Goal: Information Seeking & Learning: Learn about a topic

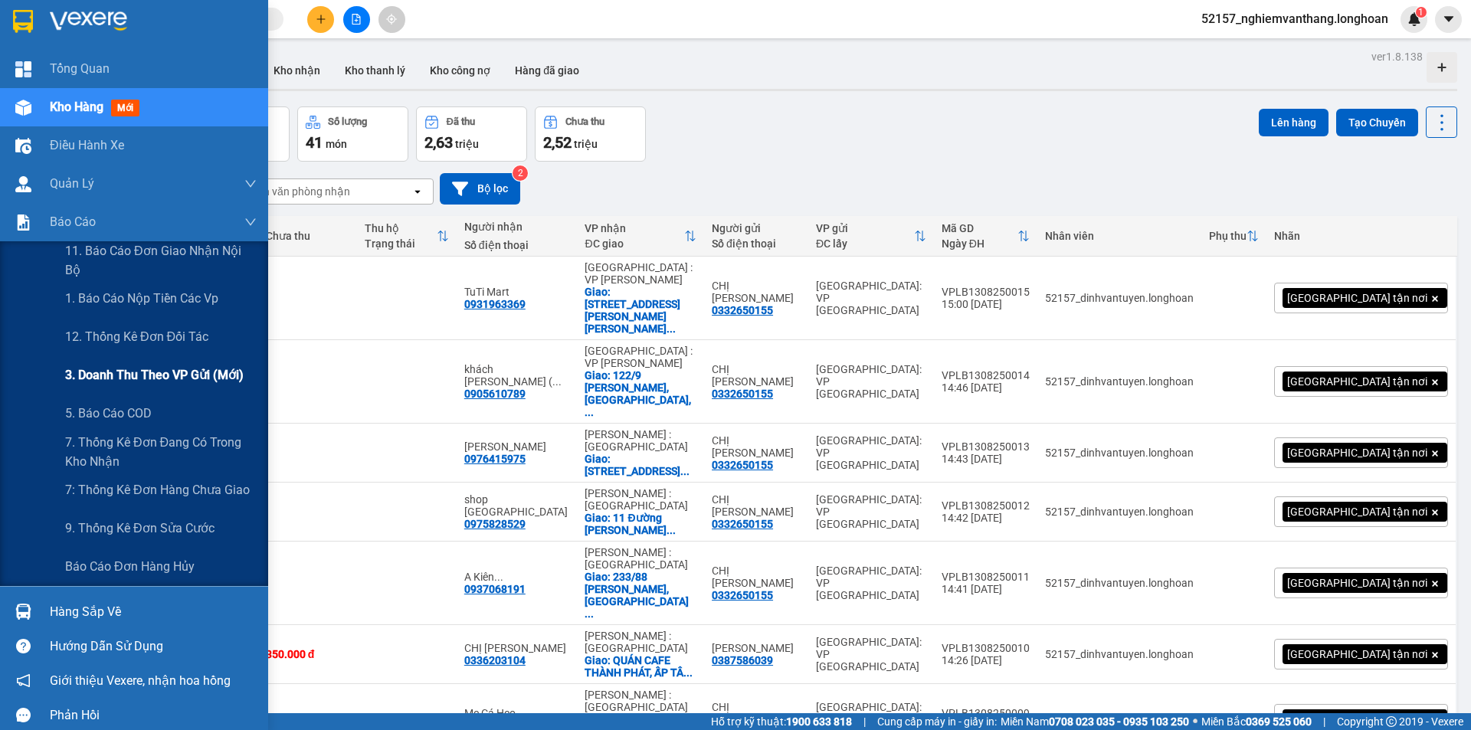
click at [151, 384] on span "3. Doanh Thu theo VP Gửi (mới)" at bounding box center [154, 375] width 179 height 19
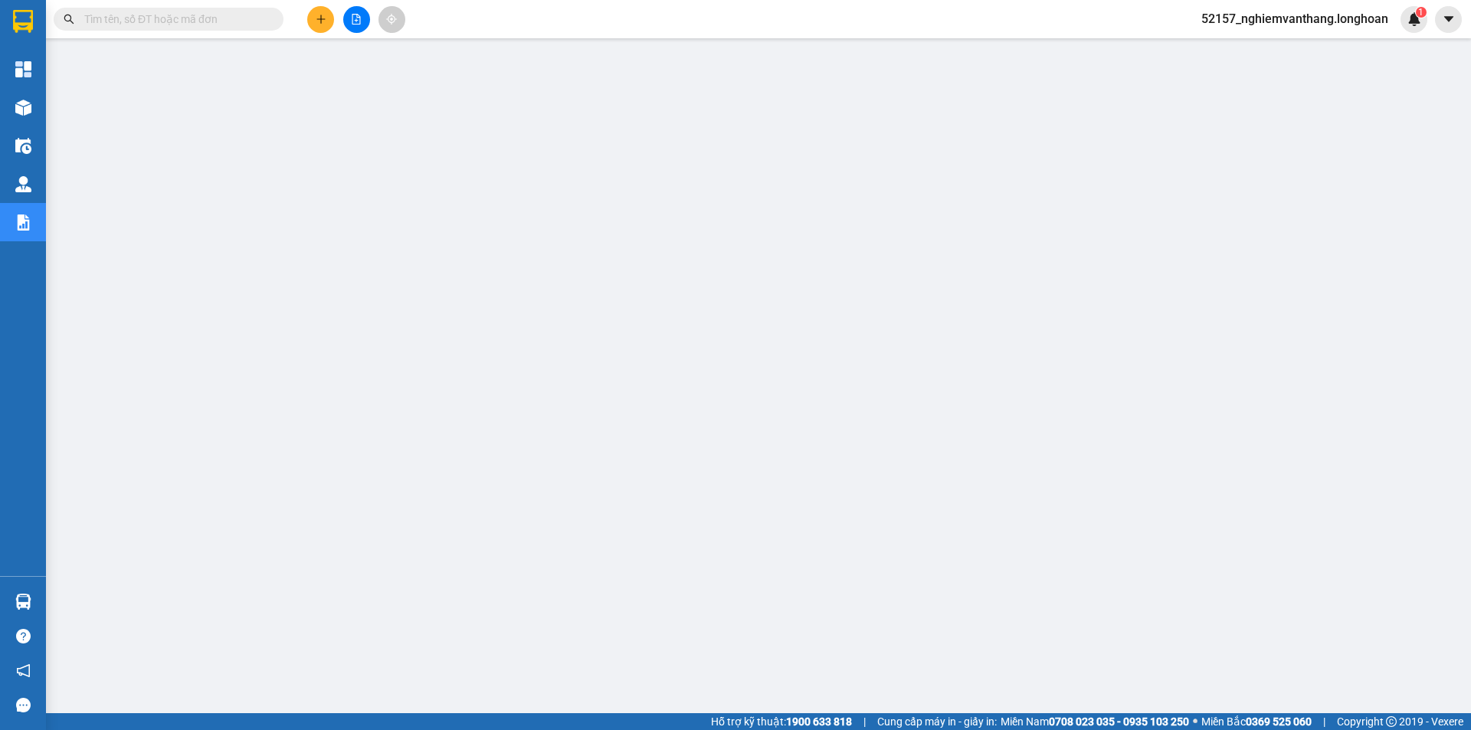
click at [172, 19] on input "text" at bounding box center [174, 19] width 181 height 17
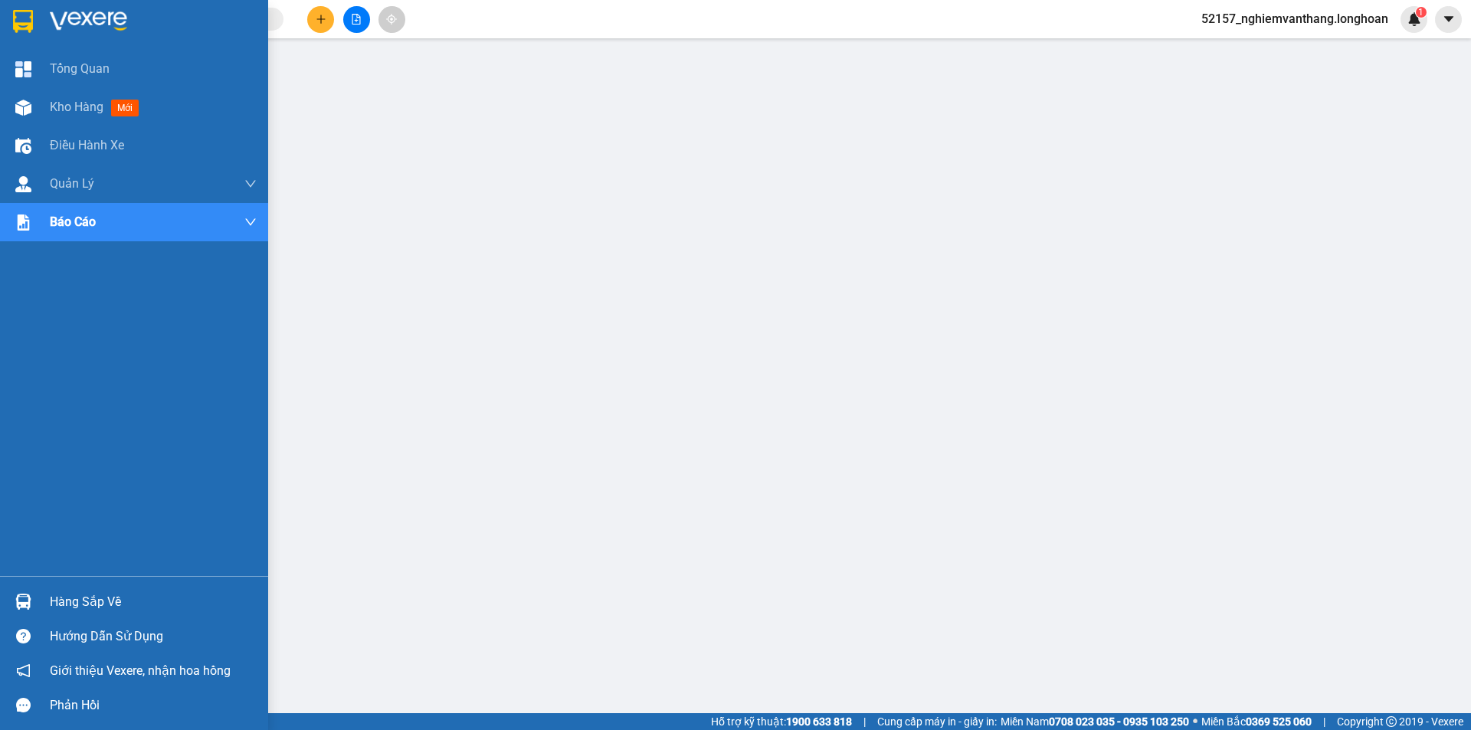
click at [28, 29] on img at bounding box center [23, 21] width 20 height 23
